Goal: Task Accomplishment & Management: Use online tool/utility

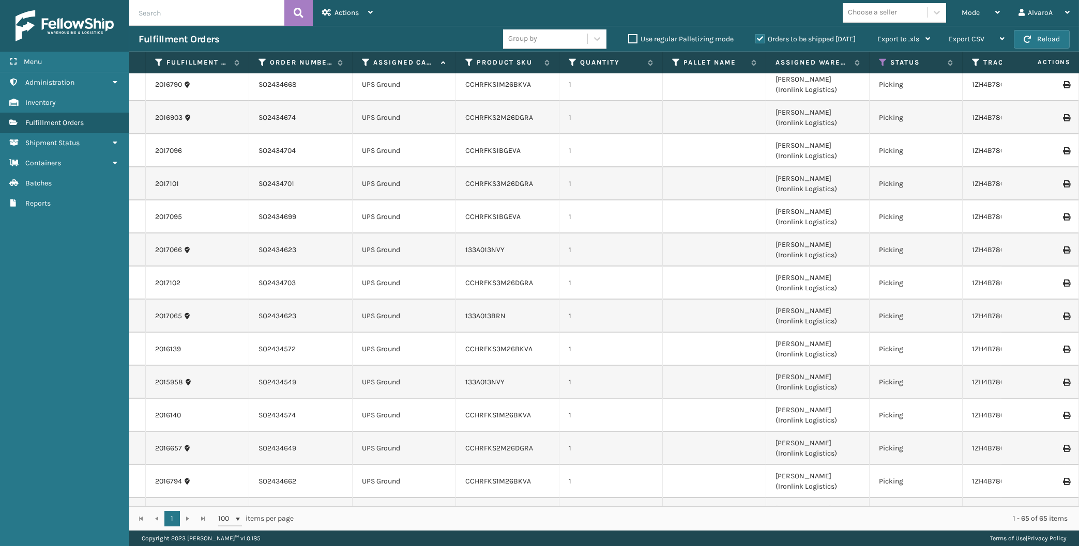
scroll to position [1821, 0]
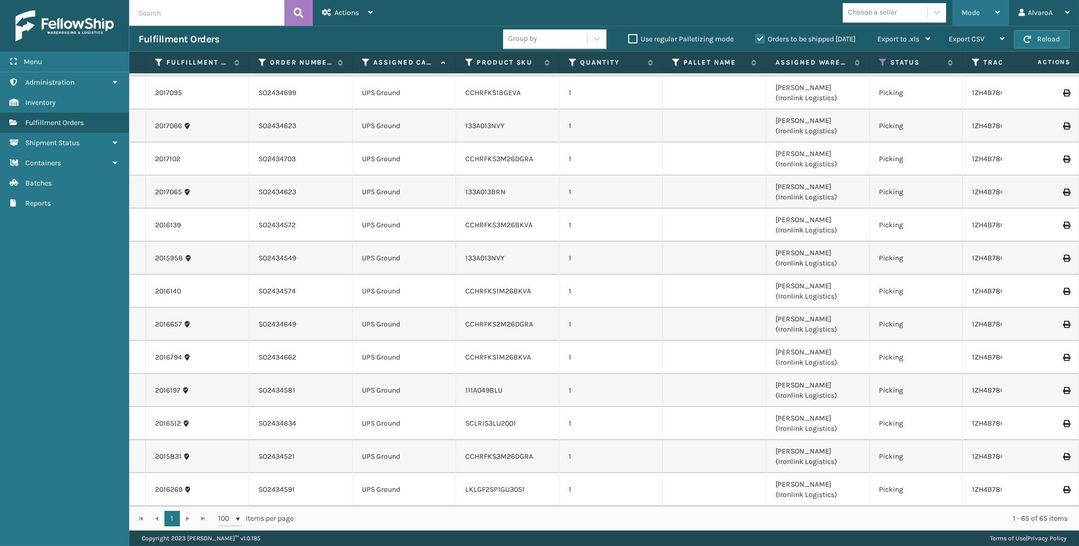
click at [975, 9] on span "Mode" at bounding box center [970, 12] width 18 height 9
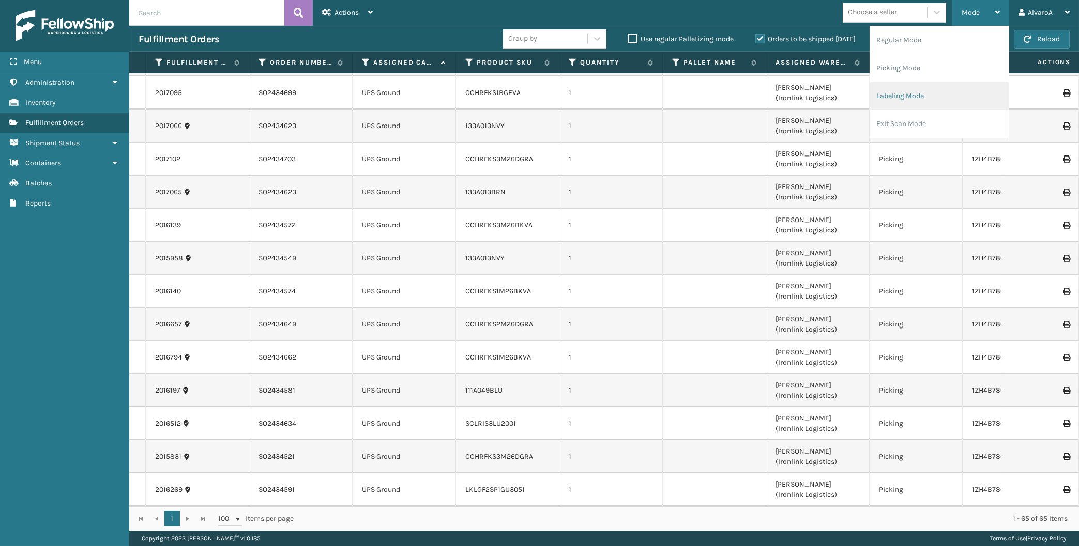
click at [928, 98] on li "Labeling Mode" at bounding box center [939, 96] width 139 height 28
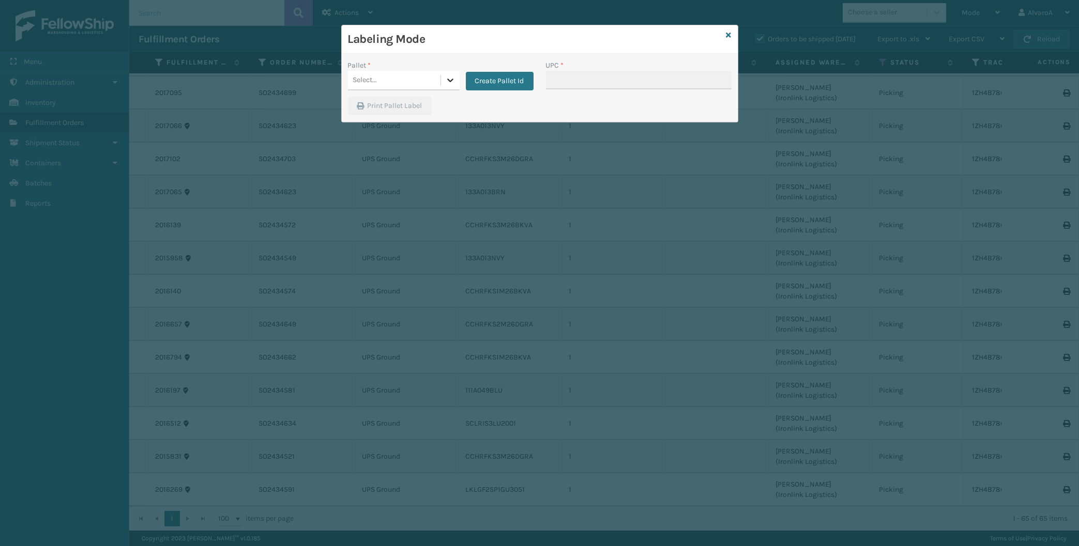
click at [445, 80] on div at bounding box center [450, 80] width 19 height 19
click at [487, 75] on button "Create Pallet Id" at bounding box center [500, 81] width 68 height 19
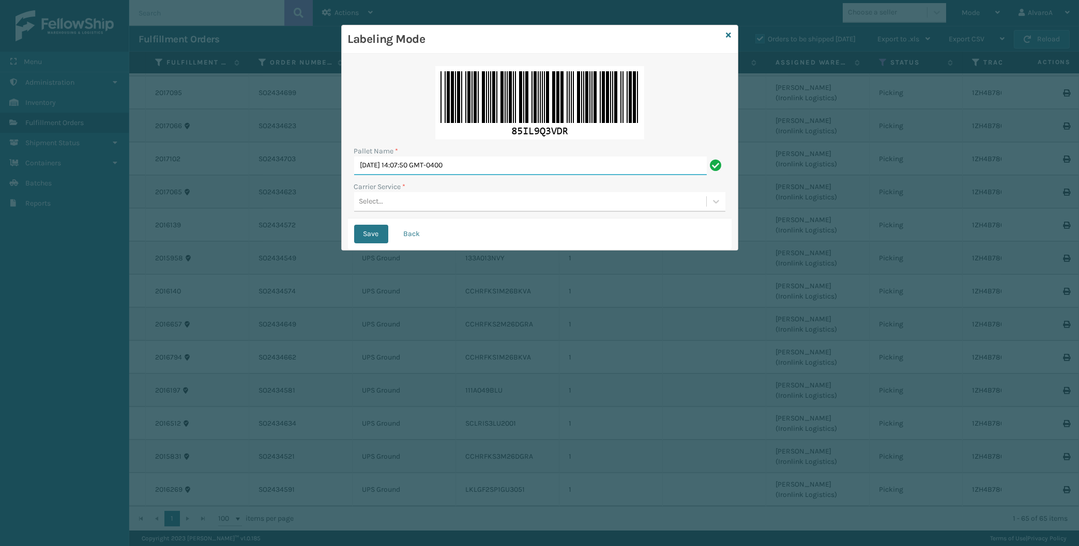
drag, startPoint x: 487, startPoint y: 163, endPoint x: 323, endPoint y: 207, distance: 169.6
click at [354, 175] on input "[DATE] 14:07:50 GMT-0400" at bounding box center [530, 166] width 352 height 19
click at [513, 163] on input "[DATE] 14:07:50 GMT-0400" at bounding box center [530, 166] width 352 height 19
drag, startPoint x: 511, startPoint y: 163, endPoint x: 233, endPoint y: 182, distance: 278.7
click at [354, 175] on input "[DATE] 14:07:50 GMT-0400" at bounding box center [530, 166] width 352 height 19
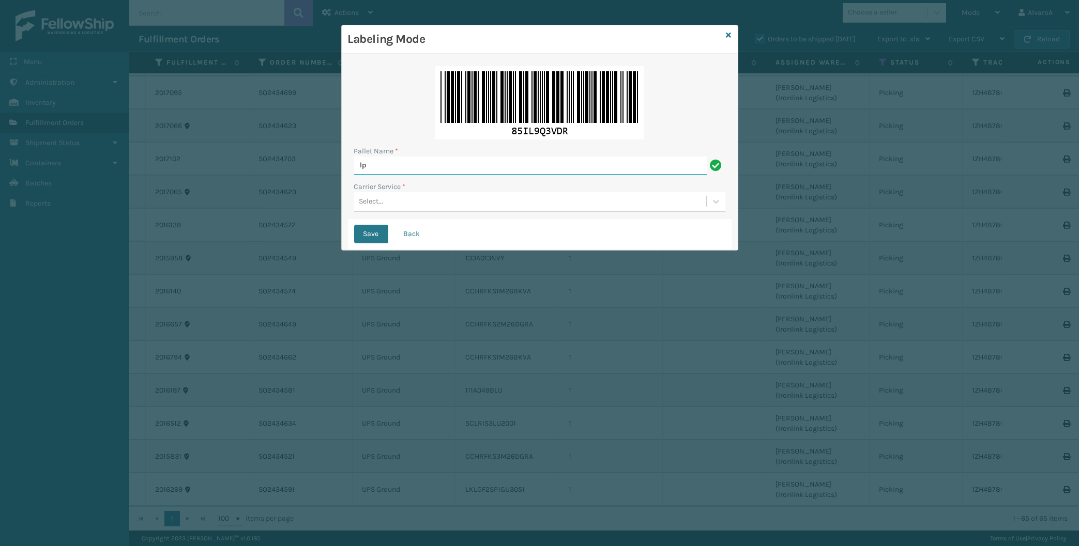
type input "l"
type input "LPN 496084"
click at [379, 199] on div "Select..." at bounding box center [371, 201] width 24 height 11
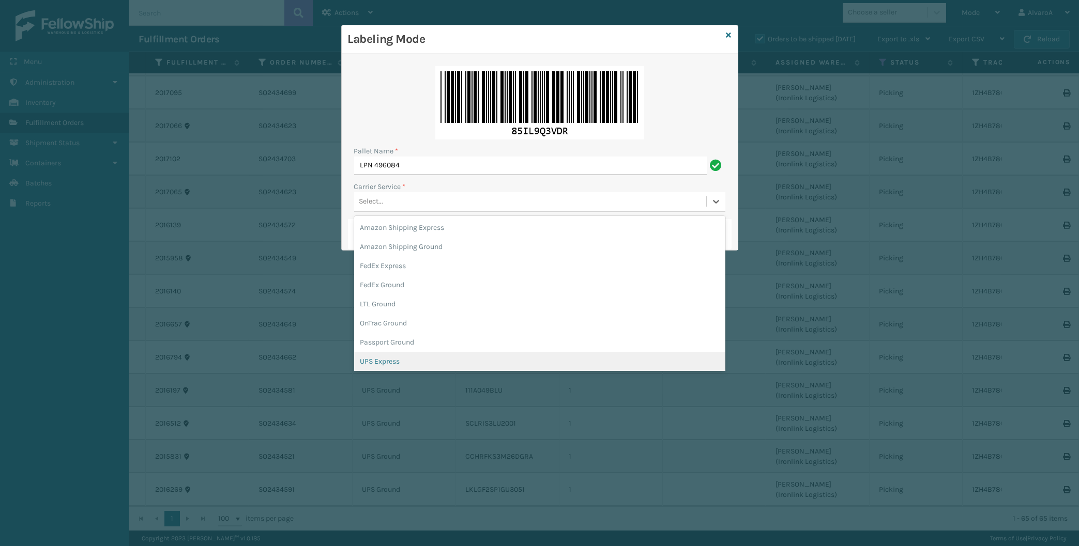
scroll to position [48, 0]
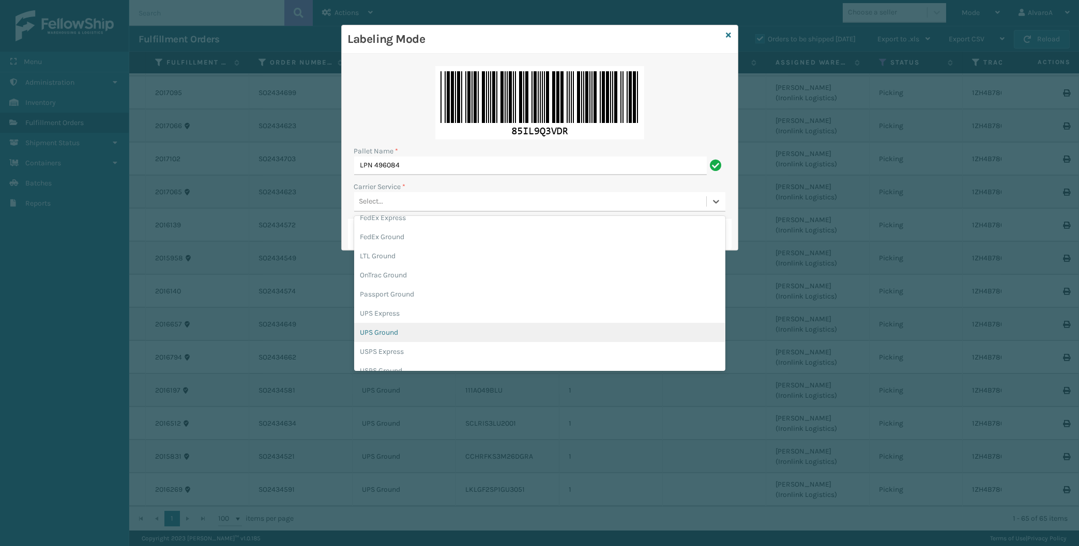
click at [387, 326] on div "UPS Ground" at bounding box center [539, 332] width 371 height 19
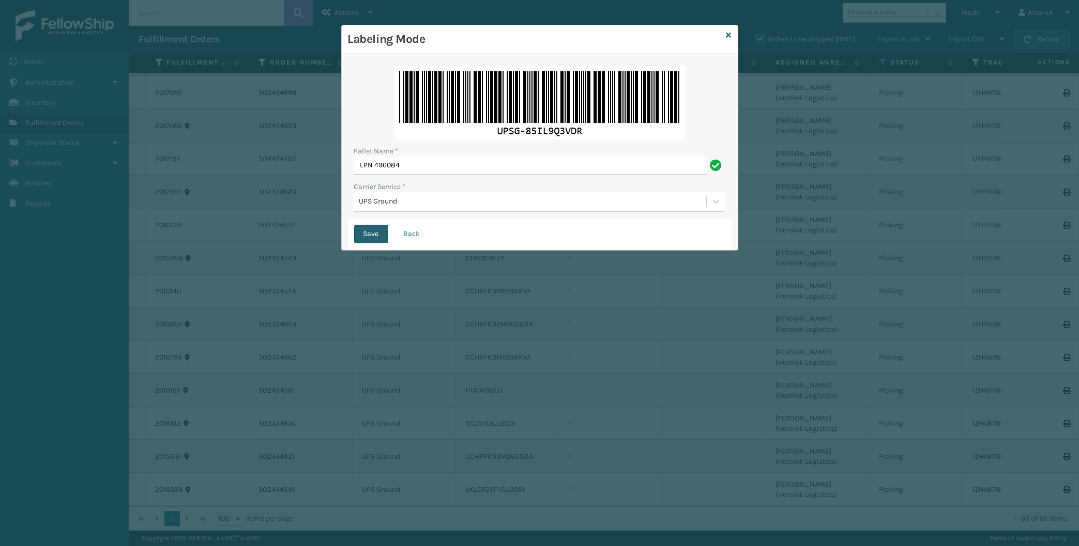
click at [374, 232] on button "Save" at bounding box center [371, 234] width 34 height 19
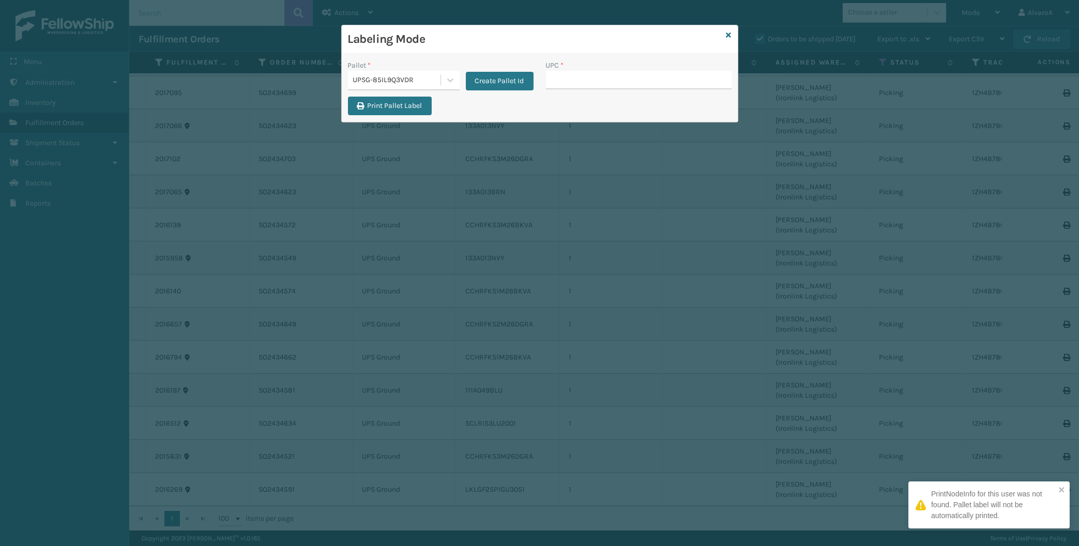
click at [587, 78] on input "UPC *" at bounding box center [639, 80] width 186 height 19
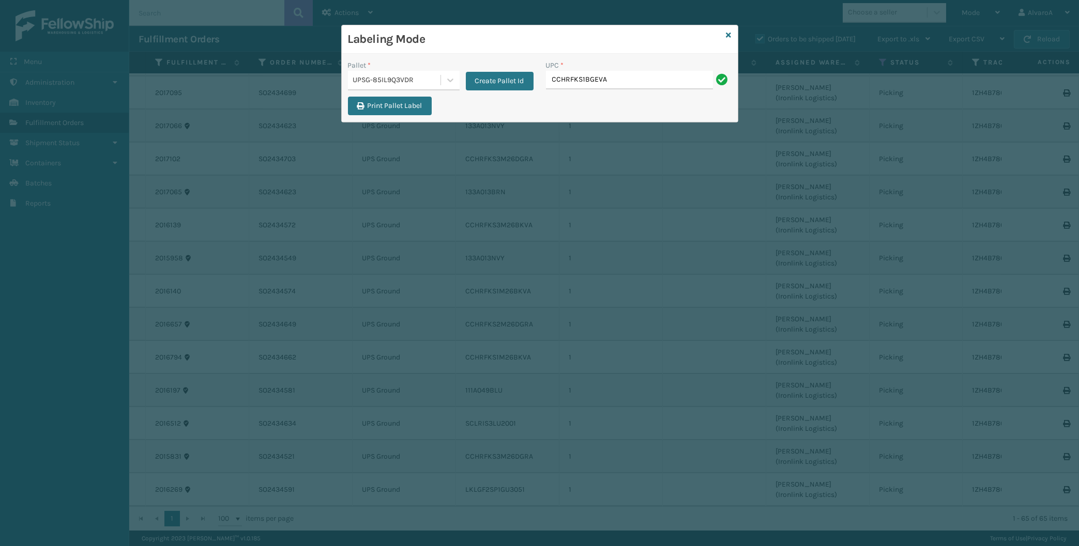
type input "CCHRFKS1BGEVA"
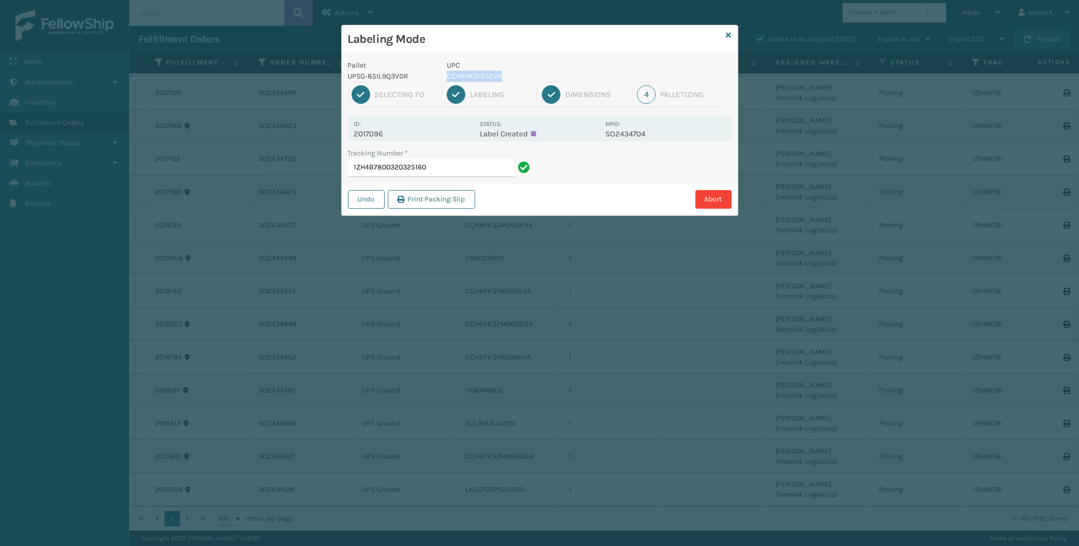
copy p "CCHRFKS1BGEVA"
drag, startPoint x: 506, startPoint y: 74, endPoint x: 459, endPoint y: 149, distance: 88.5
click at [454, 125] on div "Pallet UPSG-85IL9Q3VDR UPC CCHRFKS1BGEVA 1 Selecting FO 2 Labeling 3 Dimensions…" at bounding box center [540, 135] width 396 height 162
click at [452, 168] on input "1ZH4B7800320325160" at bounding box center [431, 168] width 167 height 19
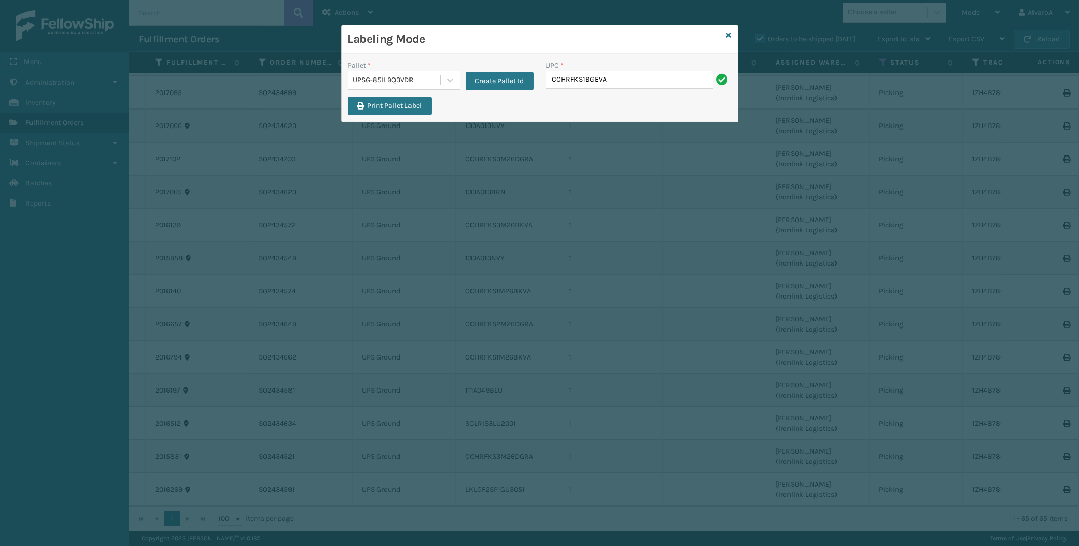
type input "CCHRFKS1BGEVA"
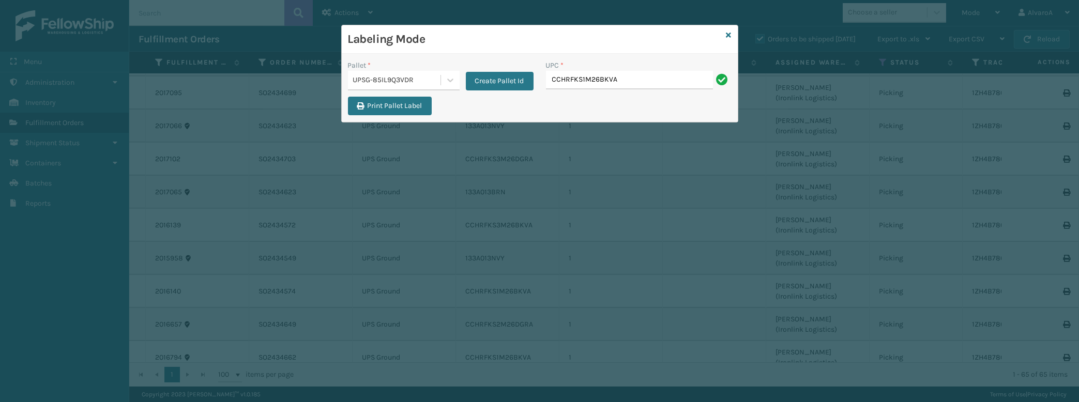
type input "CCHRFKS1M26BKVA"
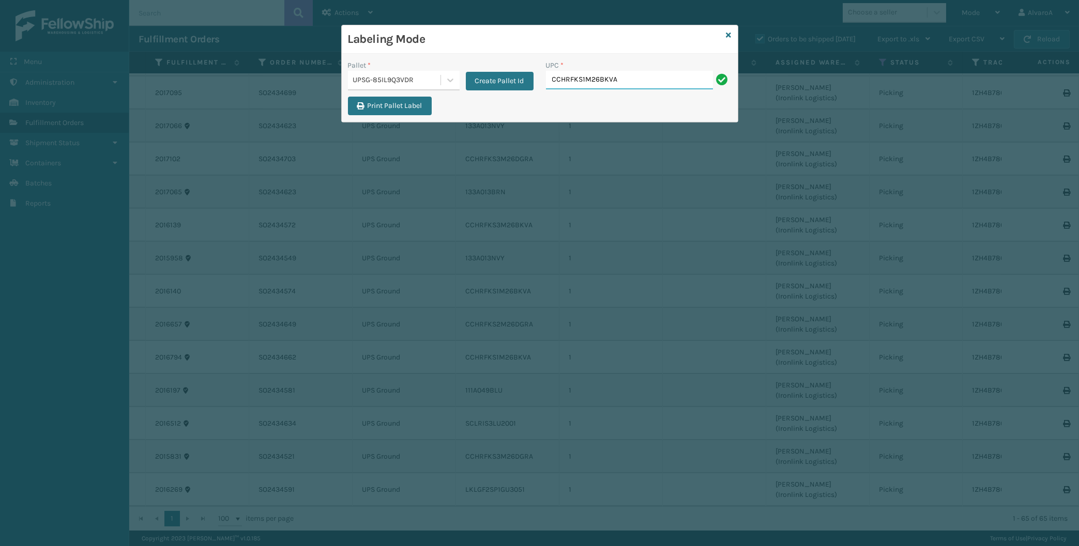
click at [635, 83] on input "CCHRFKS1M26BKVA" at bounding box center [629, 80] width 167 height 19
drag, startPoint x: 635, startPoint y: 83, endPoint x: 544, endPoint y: 84, distance: 91.0
click at [546, 84] on input "CCHRFKS1M26BKVA" at bounding box center [629, 80] width 167 height 19
type input "CCHRFKS1M26BKVA"
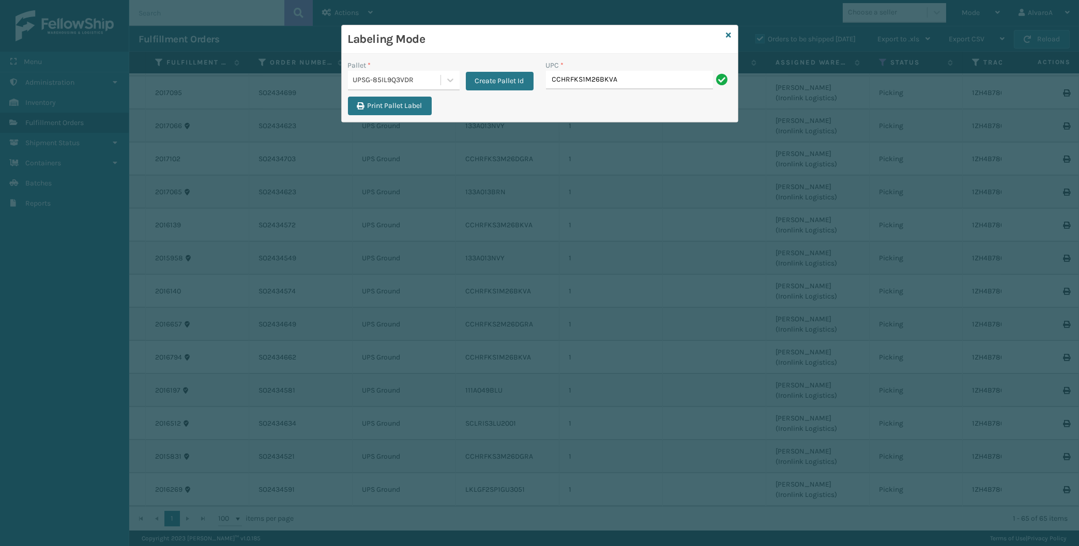
type input "CCHRFKS1M26BKVA"
type input "CCHRFKS2M26DGRA"
type input "LKLGF2SP1GU3051"
type input "SCLRIS3LU2001"
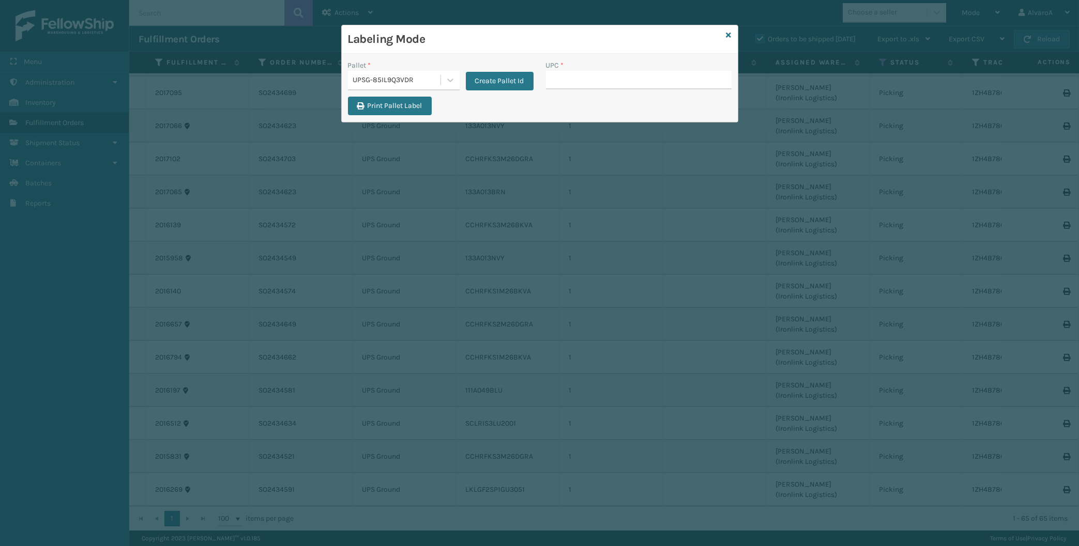
click at [731, 34] on div "Labeling Mode" at bounding box center [540, 39] width 396 height 28
click at [728, 34] on icon at bounding box center [728, 35] width 5 height 7
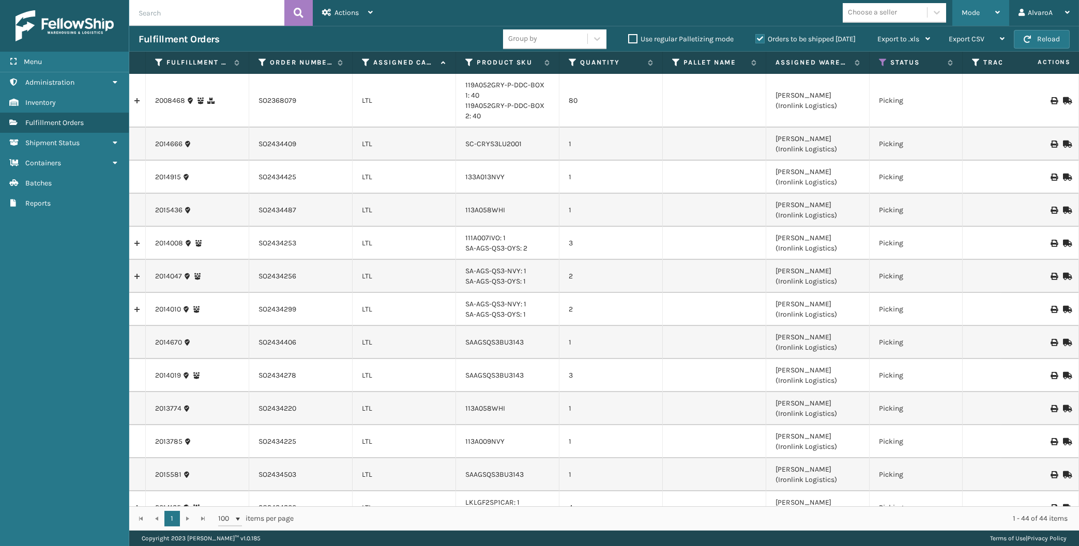
click at [970, 21] on div "Mode" at bounding box center [980, 13] width 38 height 26
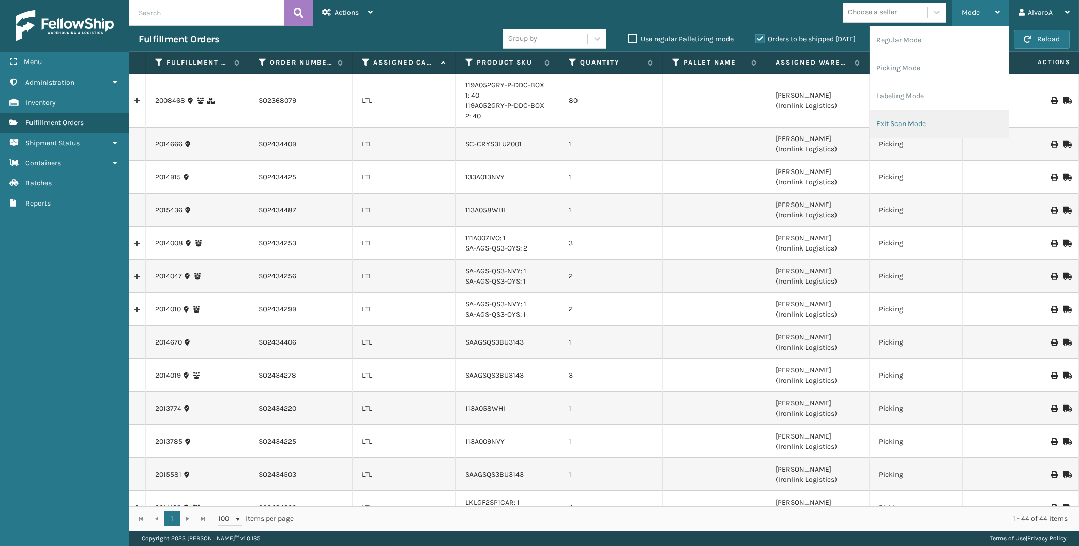
click at [909, 120] on li "Exit Scan Mode" at bounding box center [939, 124] width 139 height 28
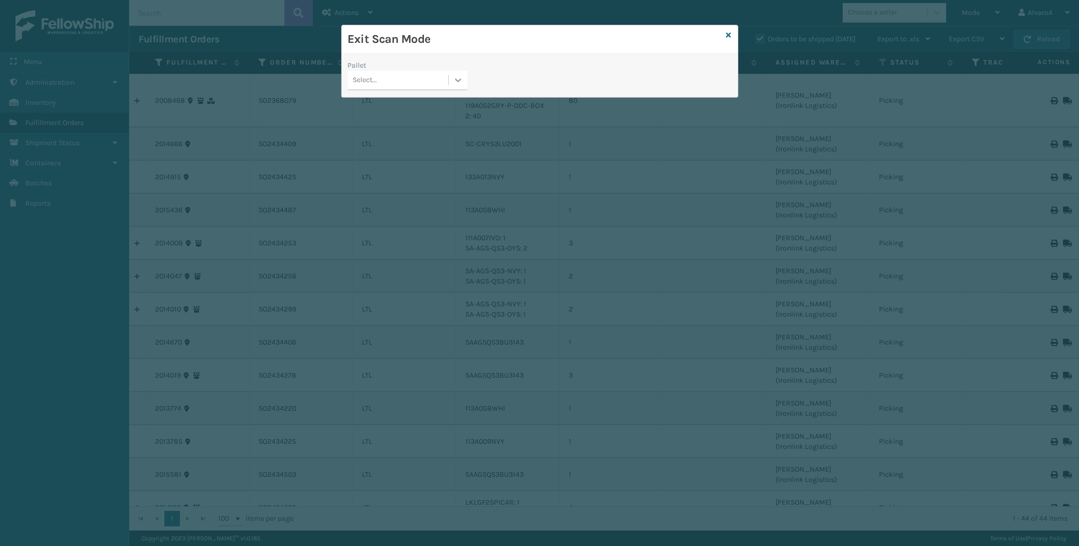
click at [454, 82] on icon at bounding box center [458, 80] width 10 height 10
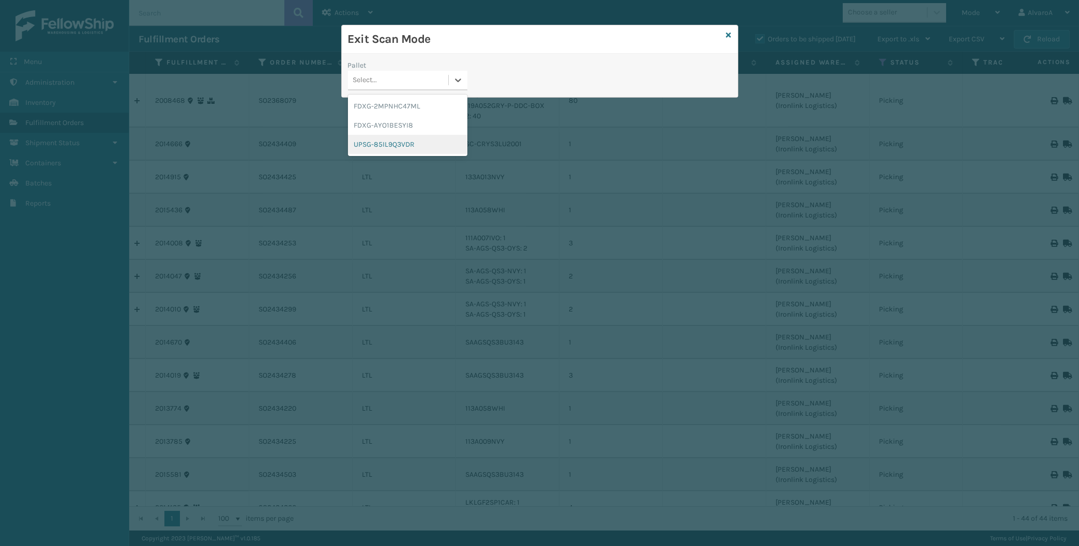
click at [396, 142] on div "UPSG-85IL9Q3VDR" at bounding box center [407, 144] width 119 height 19
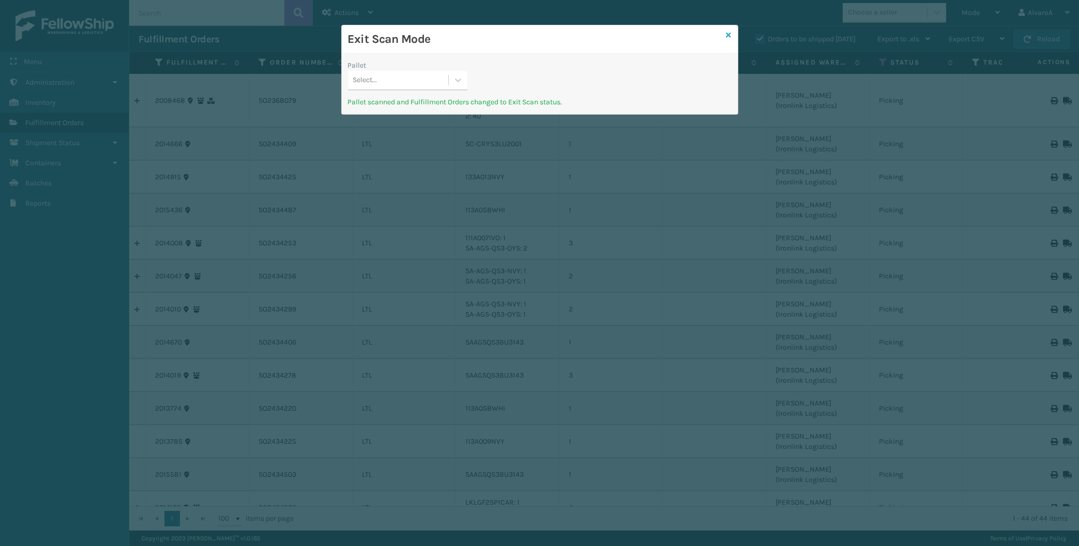
click at [728, 33] on icon at bounding box center [728, 35] width 5 height 7
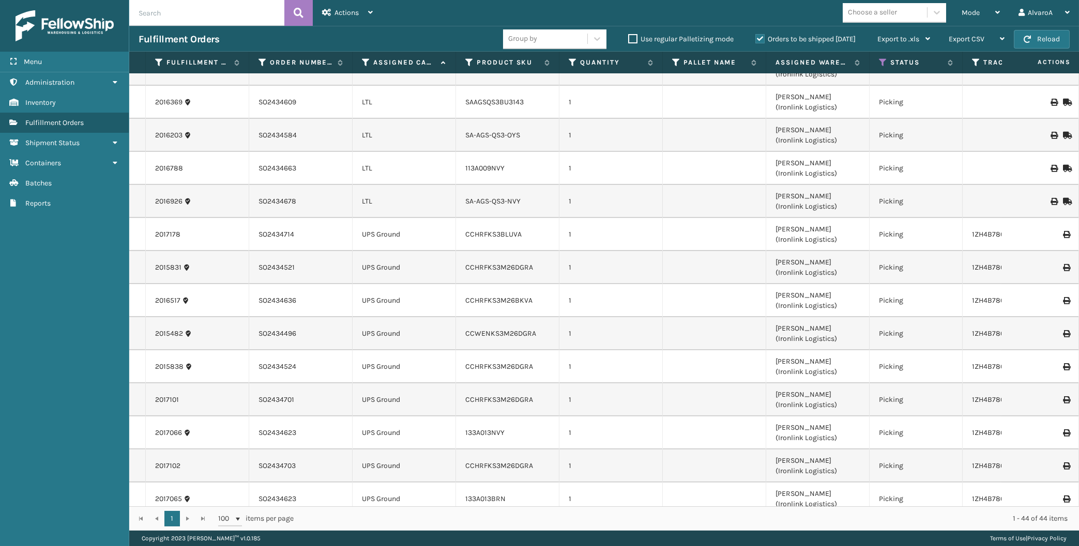
scroll to position [1126, 0]
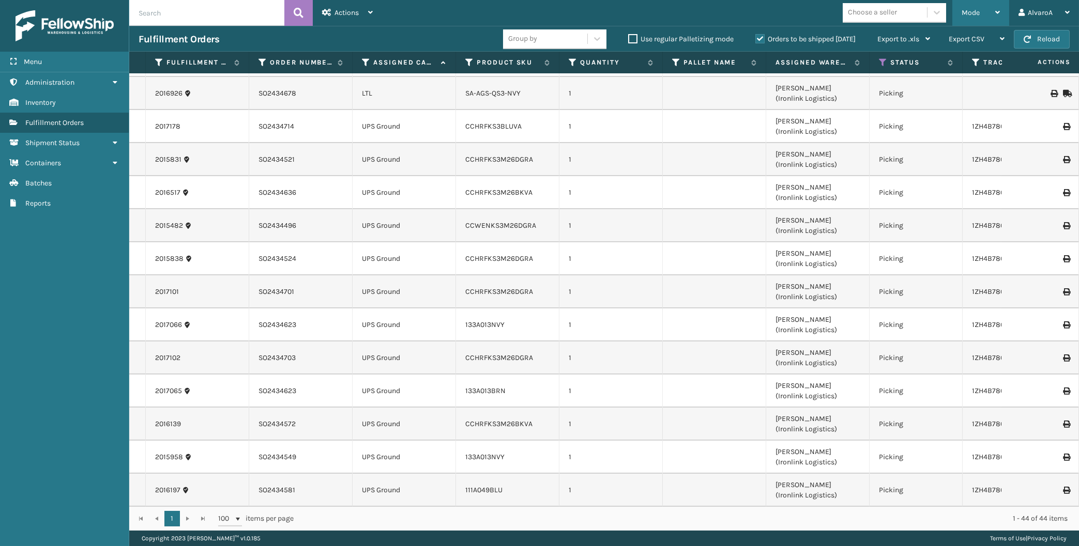
click at [990, 14] on div "Mode" at bounding box center [980, 13] width 38 height 26
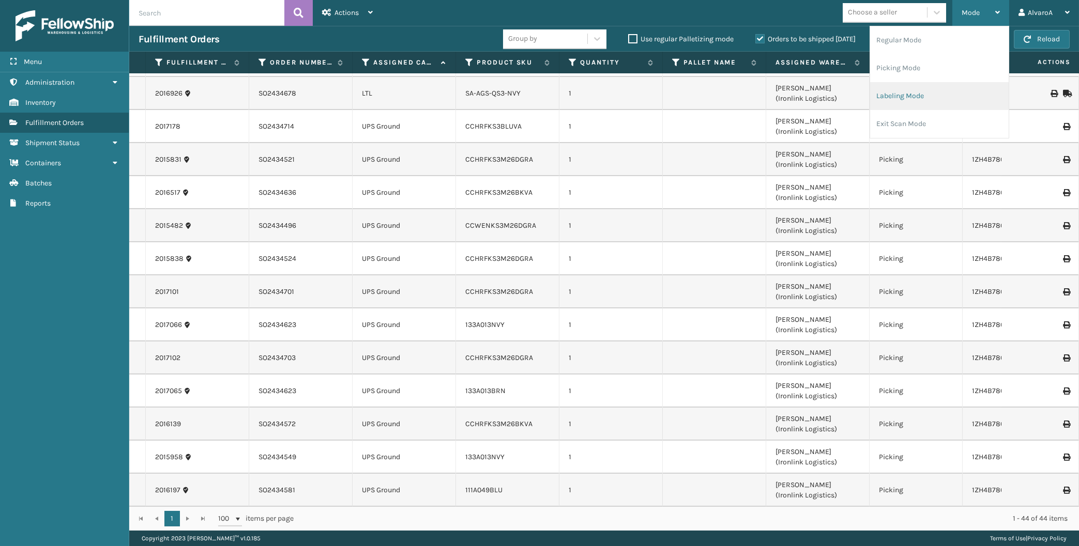
click at [911, 90] on li "Labeling Mode" at bounding box center [939, 96] width 139 height 28
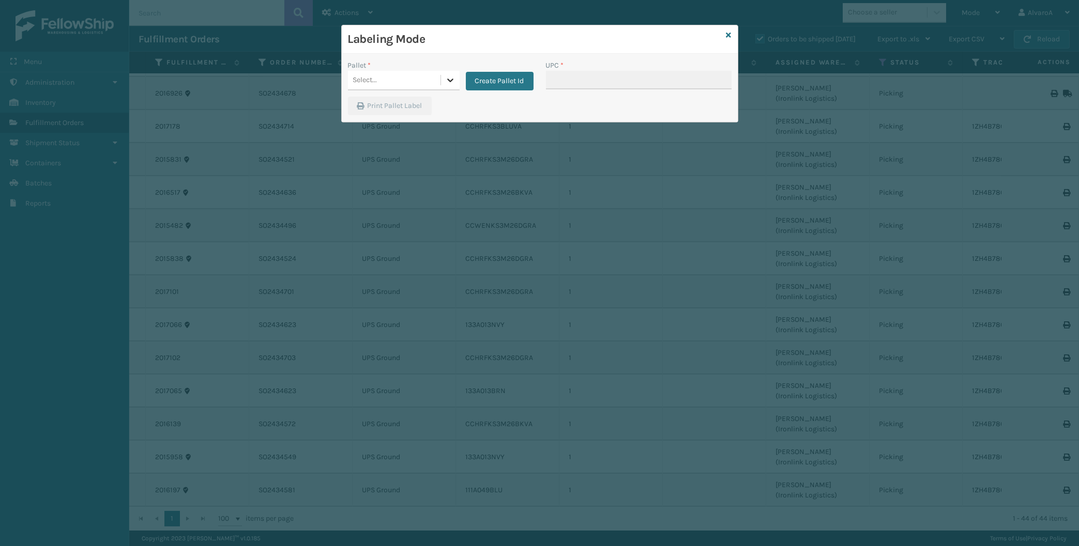
click at [448, 80] on icon at bounding box center [450, 81] width 6 height 4
click at [471, 83] on button "Create Pallet Id" at bounding box center [500, 81] width 68 height 19
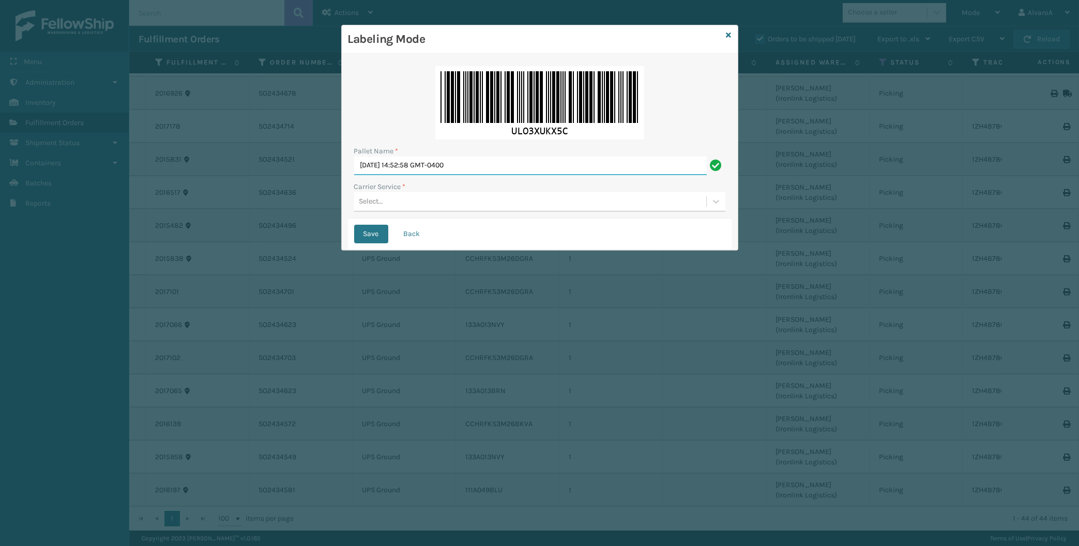
drag, startPoint x: 495, startPoint y: 160, endPoint x: 240, endPoint y: 224, distance: 262.6
click at [354, 175] on input "[DATE] 14:52:58 GMT-0400" at bounding box center [530, 166] width 352 height 19
type input "LPN 496083"
click at [389, 204] on div "Select..." at bounding box center [530, 201] width 352 height 17
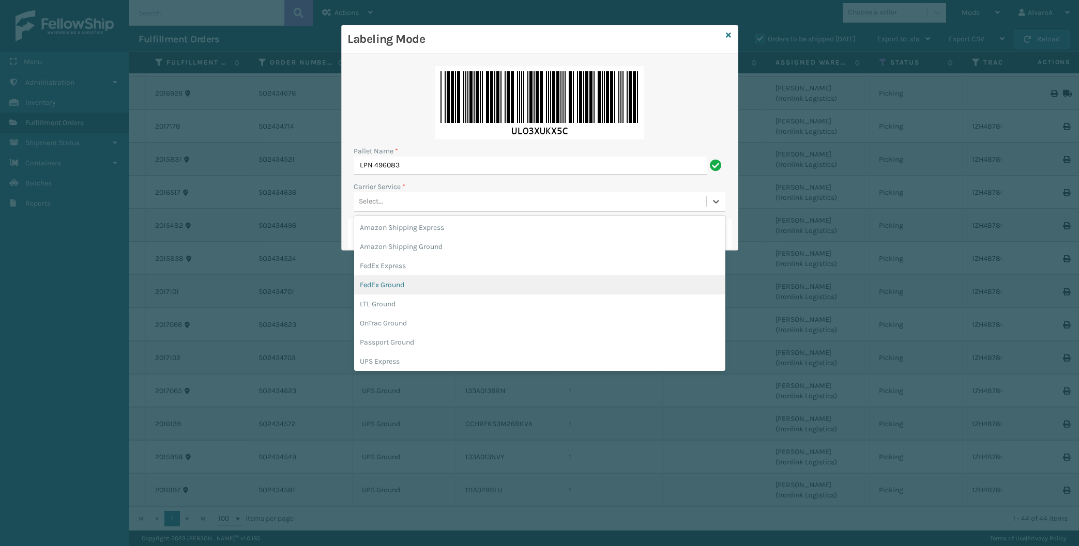
click at [397, 283] on div "FedEx Ground" at bounding box center [539, 284] width 371 height 19
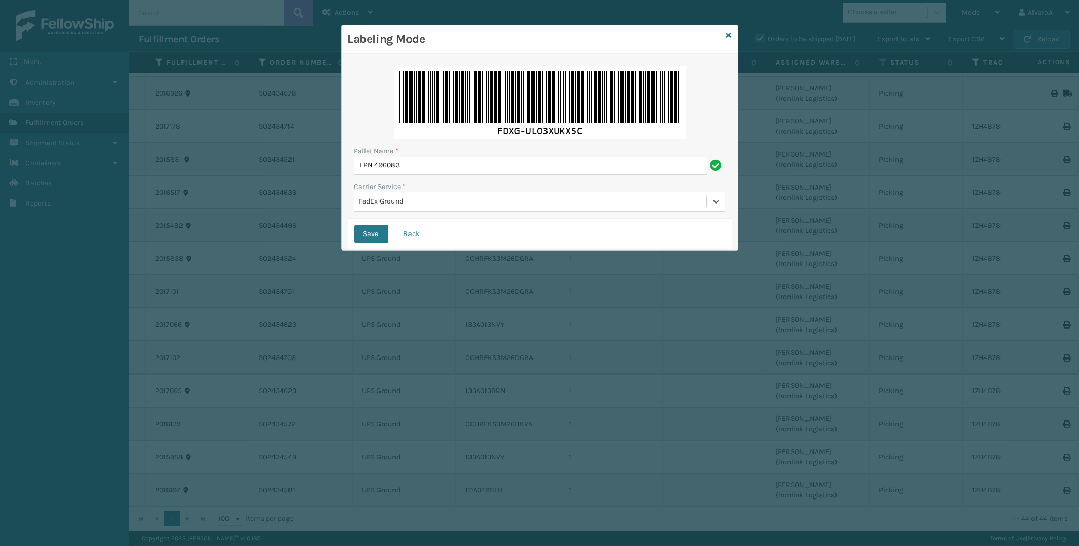
click at [412, 197] on div "FedEx Ground" at bounding box center [533, 201] width 348 height 11
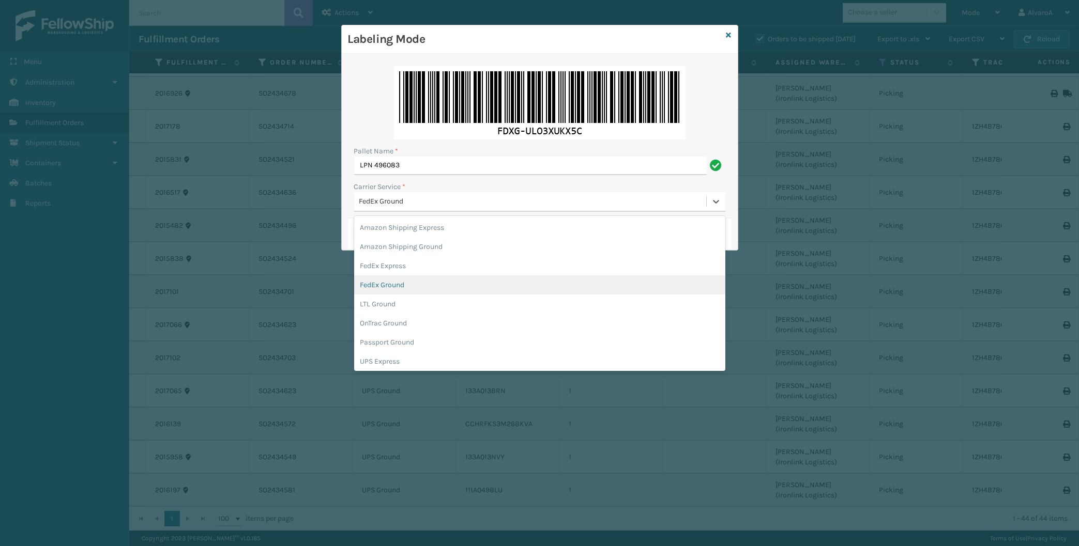
scroll to position [48, 0]
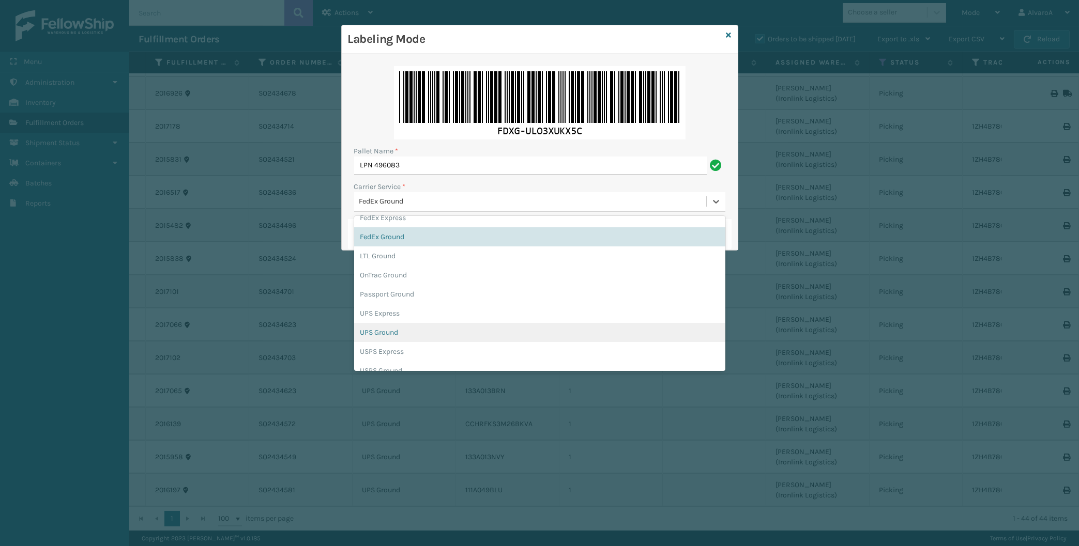
click at [411, 329] on div "UPS Ground" at bounding box center [539, 332] width 371 height 19
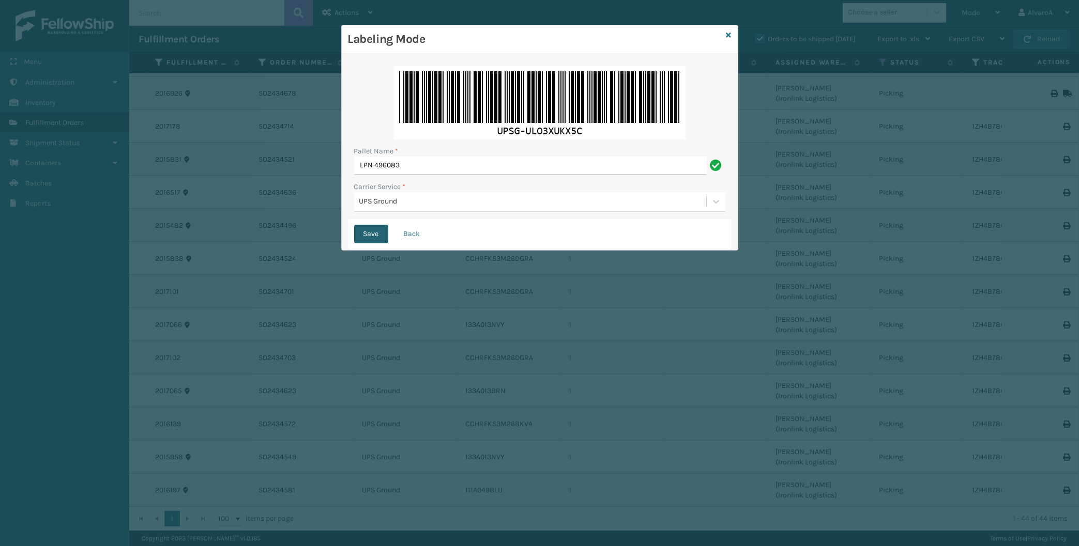
click at [376, 229] on button "Save" at bounding box center [371, 234] width 34 height 19
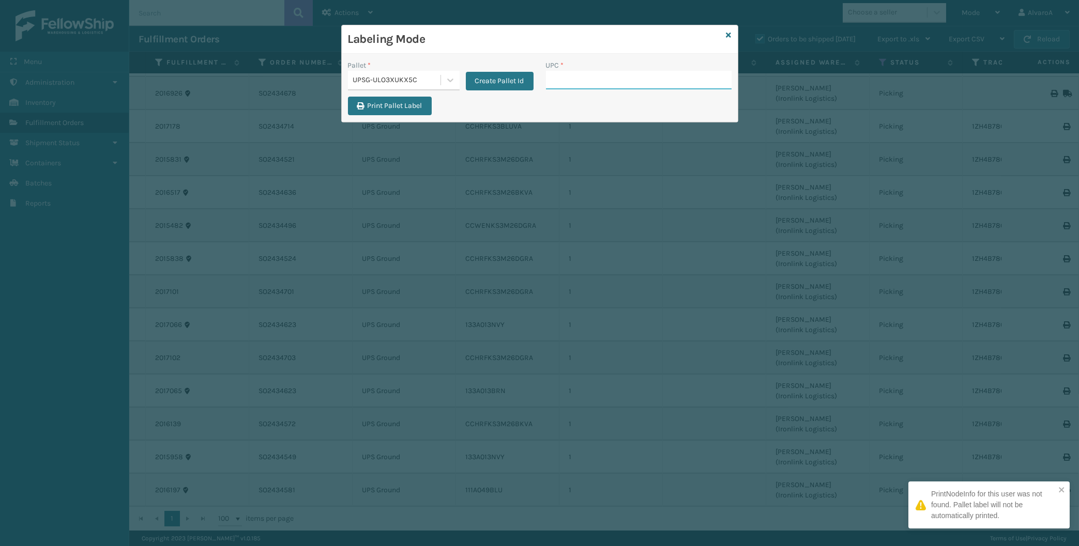
click at [553, 83] on input "UPC *" at bounding box center [639, 80] width 186 height 19
paste input "CCWENKS3M26DGRA"
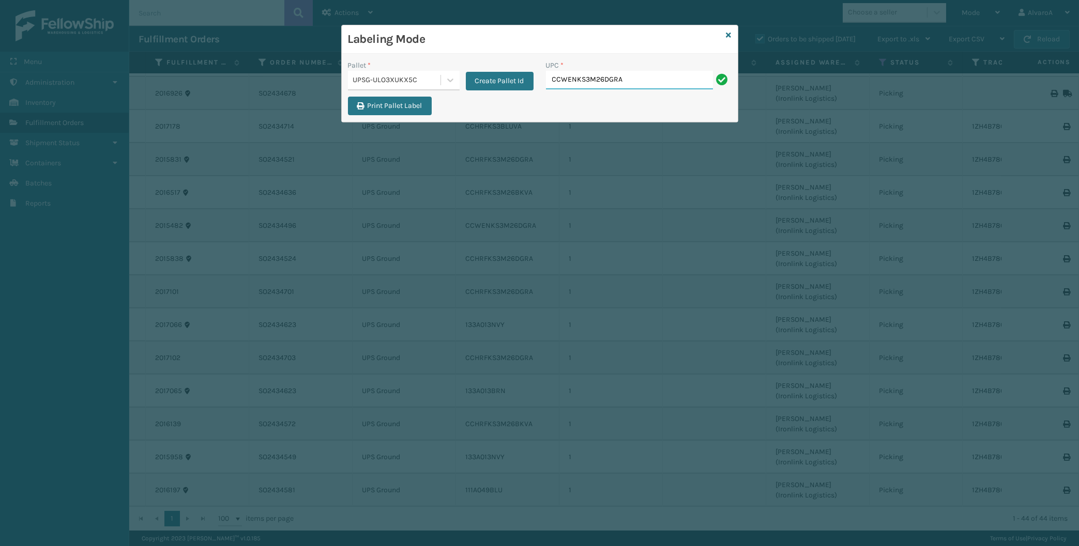
type input "CCWENKS3M26DGRA"
click at [554, 74] on input "UPC *" at bounding box center [639, 80] width 186 height 19
paste input "CCHRFKS3BLUVA"
type input "CCHRFKS3BLUVA"
paste input "133A013NVY"
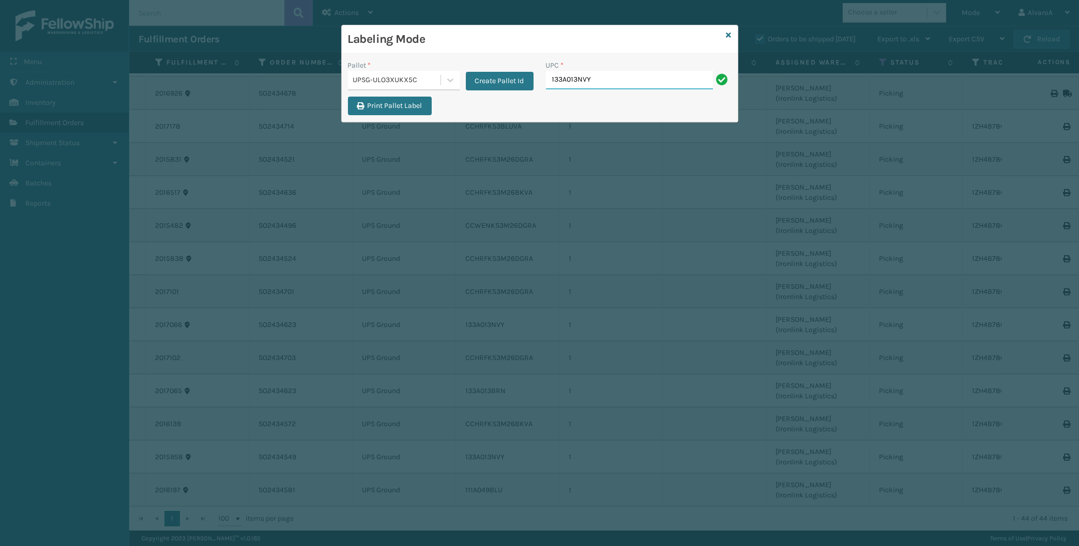
type input "133A013NVY"
click at [561, 80] on input "UPC *" at bounding box center [639, 80] width 186 height 19
type input "133A013NVY"
paste input "133A013BRN"
type input "133A013BRN"
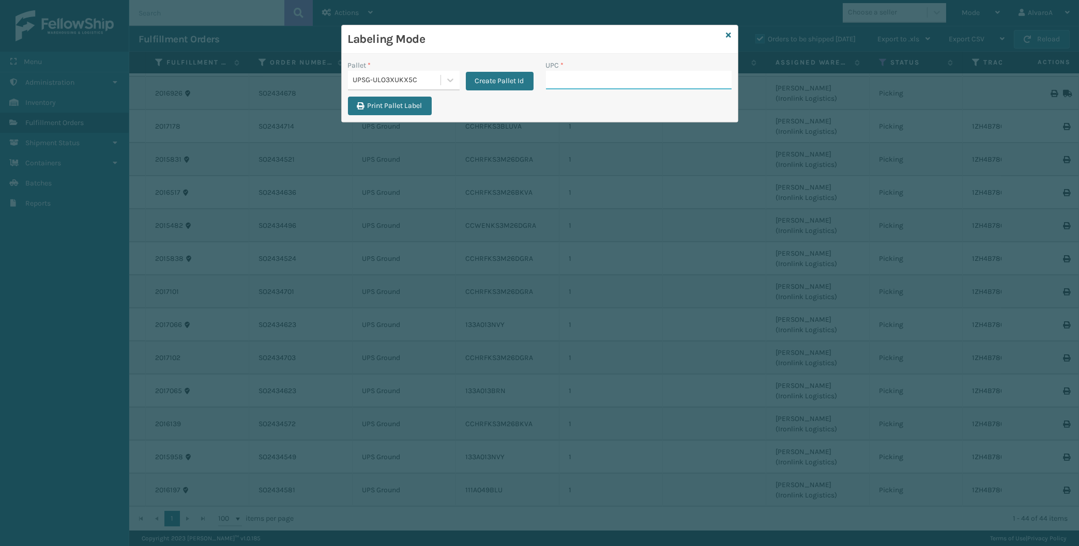
paste input "111A049BLU"
type input "111A049BLU"
paste input "CCHRFKS3M26BKVA"
type input "CCHRFKS3M26BKVA"
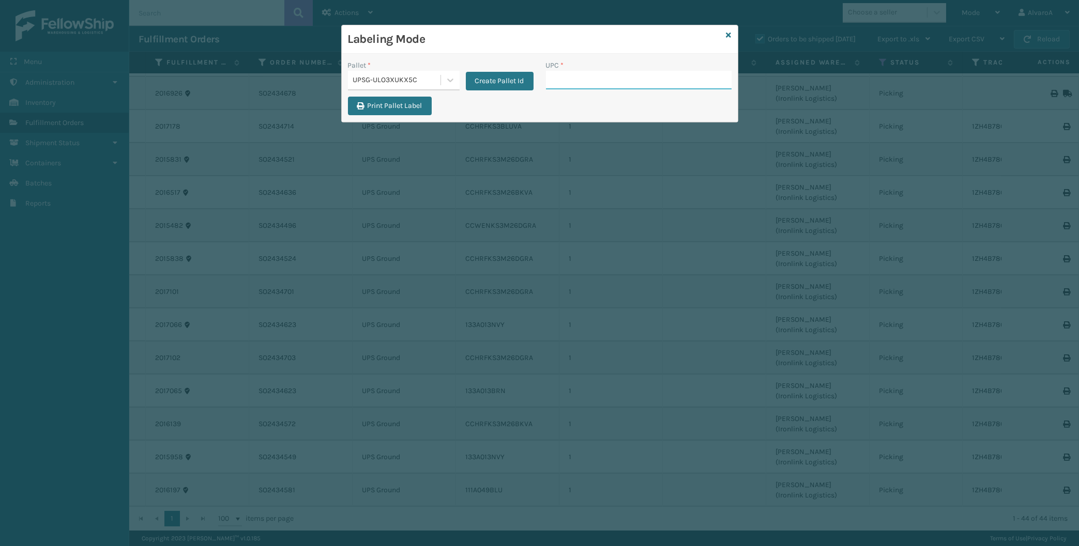
paste input "CCHRFKS3M26DGRA"
type input "CCHRFKS3M26DGRA"
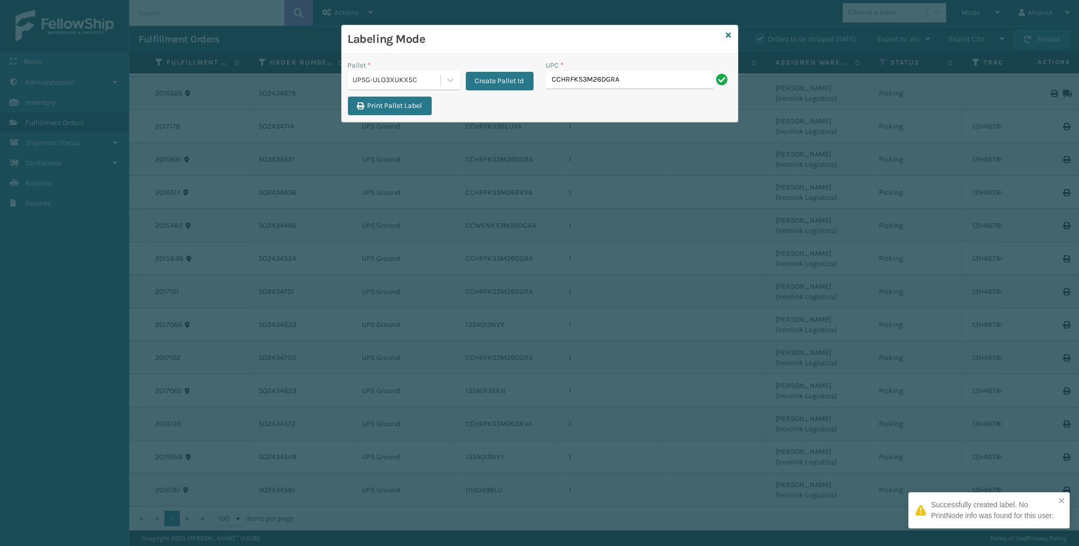
type input "CCHRFKS3M26DGRA"
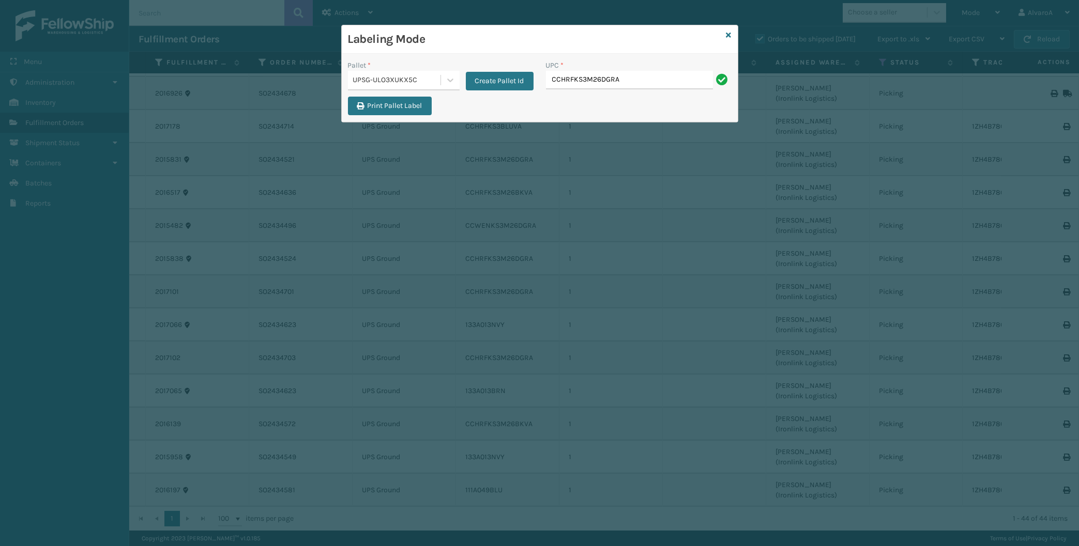
type input "CCHRFKS3M26DGRA"
click at [728, 33] on icon at bounding box center [728, 35] width 5 height 7
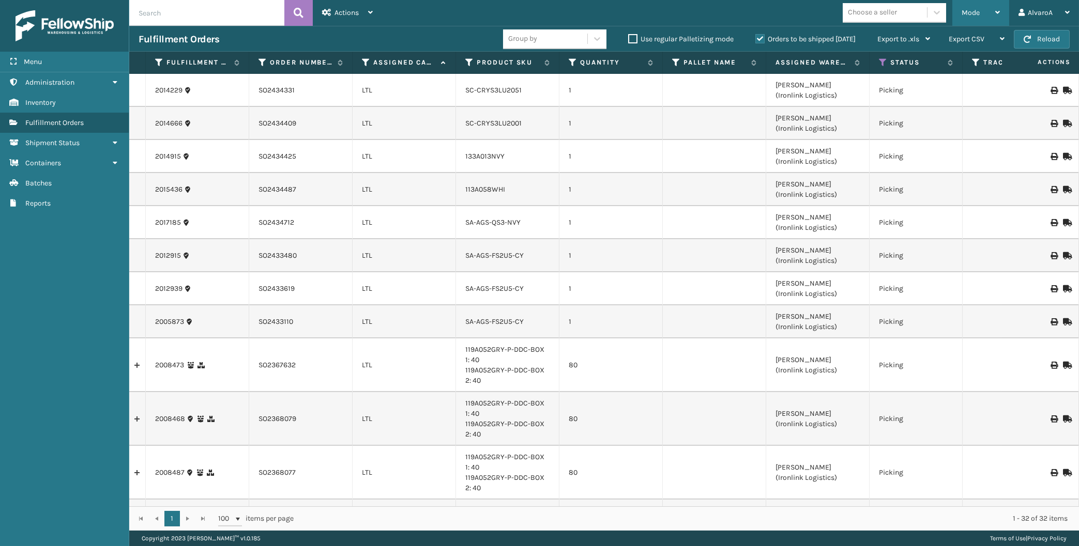
click at [978, 12] on span "Mode" at bounding box center [970, 12] width 18 height 9
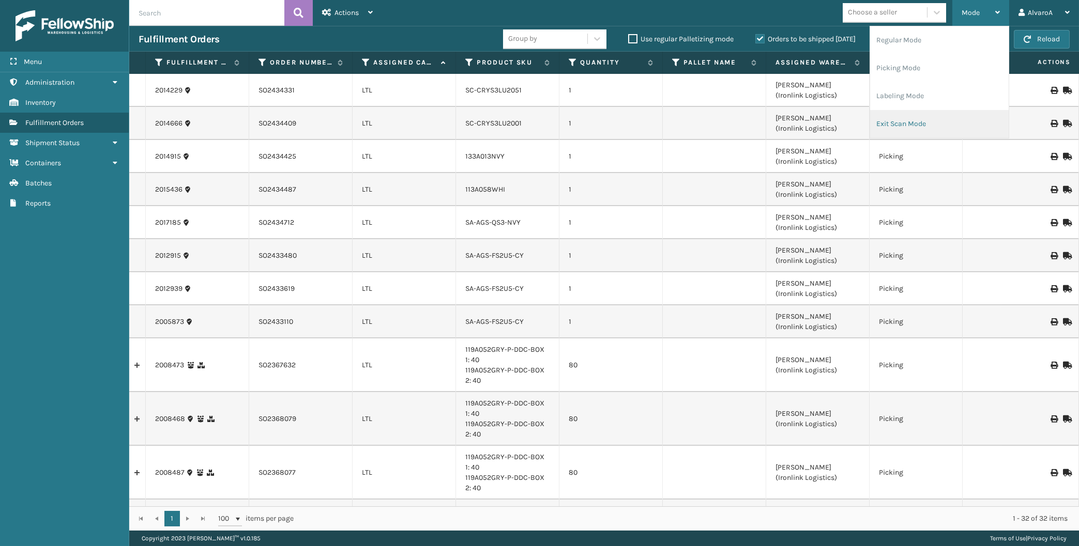
click at [891, 112] on li "Exit Scan Mode" at bounding box center [939, 124] width 139 height 28
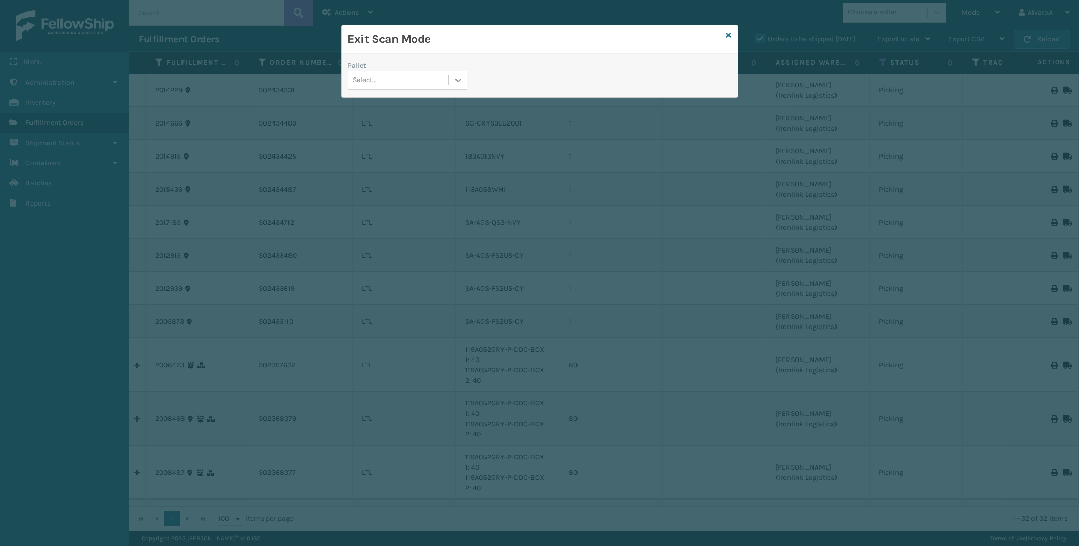
click at [461, 80] on icon at bounding box center [458, 80] width 10 height 10
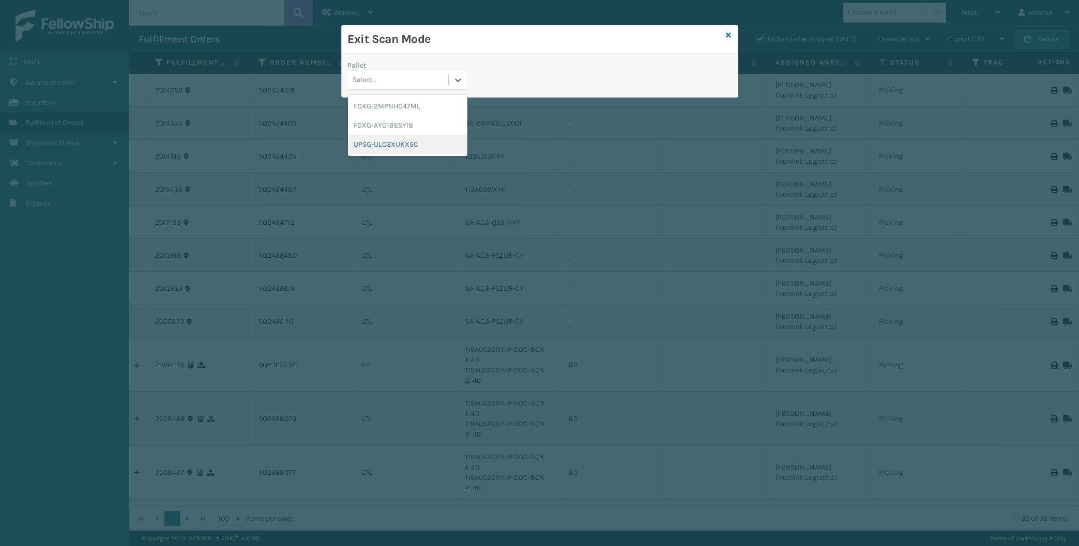
click at [410, 139] on div "UPSG-ULO3XUKX5C" at bounding box center [407, 144] width 119 height 19
